Goal: Transaction & Acquisition: Purchase product/service

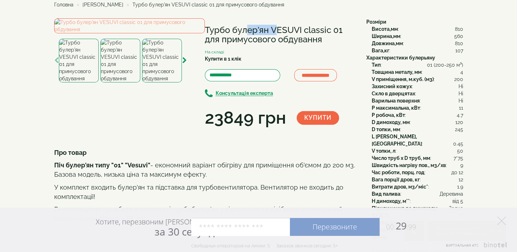
click at [61, 3] on span "Головна" at bounding box center [63, 5] width 19 height 6
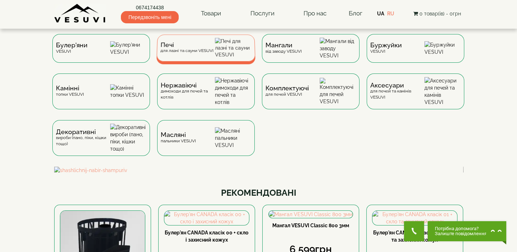
click at [219, 52] on div "Печі для лазні та сауни VESUVI" at bounding box center [205, 47] width 99 height 27
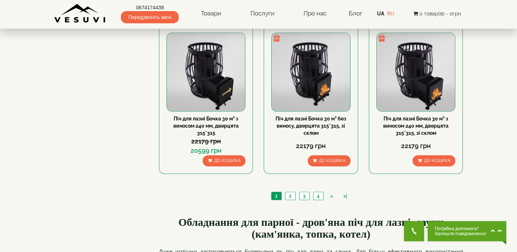
scroll to position [815, 0]
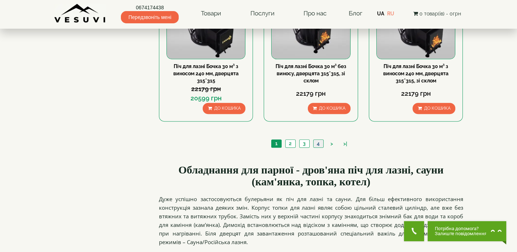
click at [318, 143] on link "4" at bounding box center [318, 144] width 10 height 8
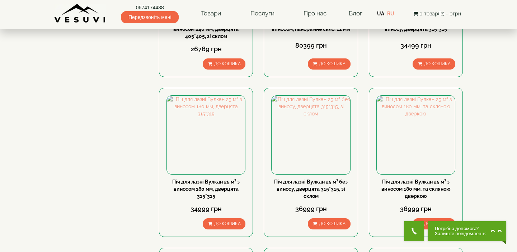
scroll to position [391, 0]
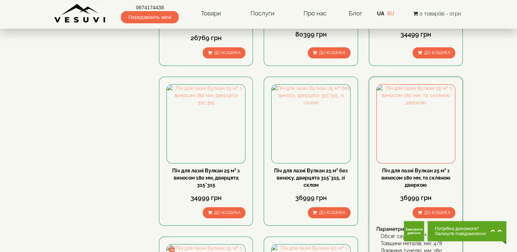
click at [422, 176] on link "Піч для лазні Вулкан 25 м³ з виносом 180 мм, та скляною дверкою" at bounding box center [415, 178] width 69 height 20
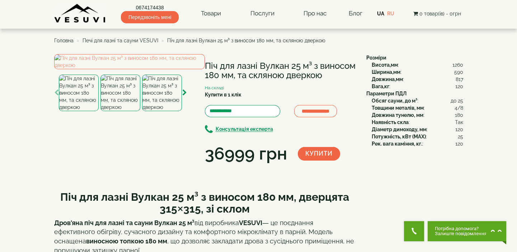
drag, startPoint x: 206, startPoint y: 65, endPoint x: 250, endPoint y: 82, distance: 47.4
click at [250, 80] on h1 "Піч для лазні Вулкан 25 м³ з виносом 180 мм, та скляною дверкою" at bounding box center [280, 70] width 151 height 19
copy h1 "Піч для лазні Вулкан 25 м³ з виносом 180 мм, та скляною дверкою"
